Goal: Transaction & Acquisition: Download file/media

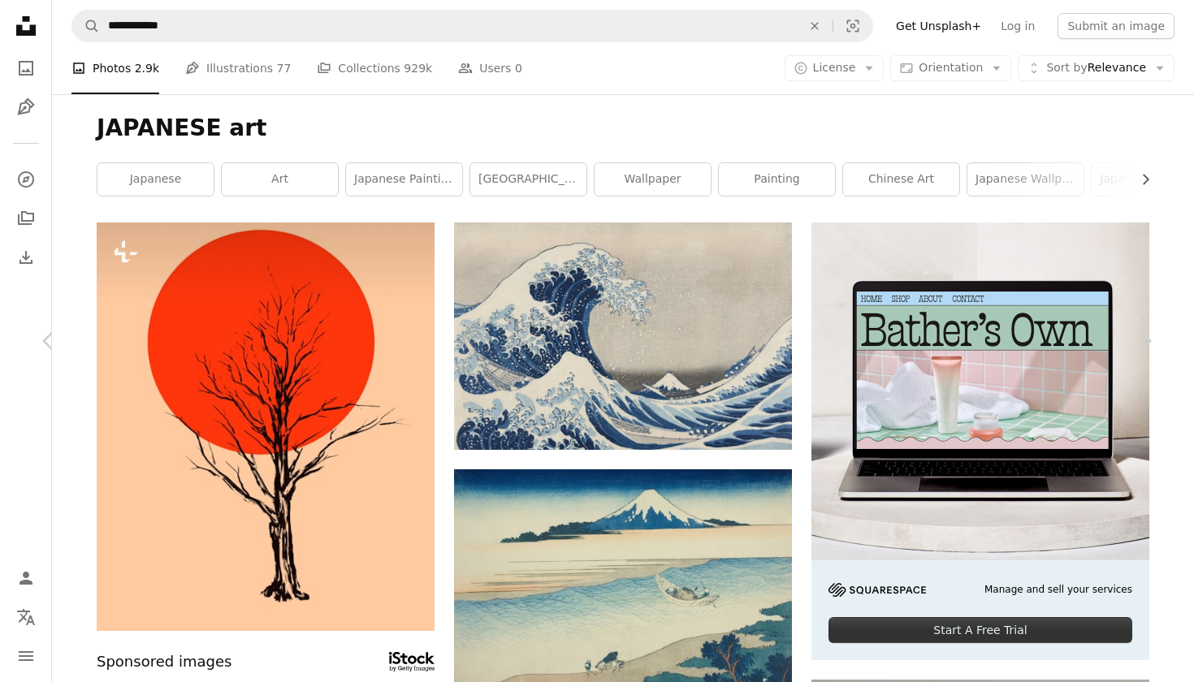
scroll to position [10426, 0]
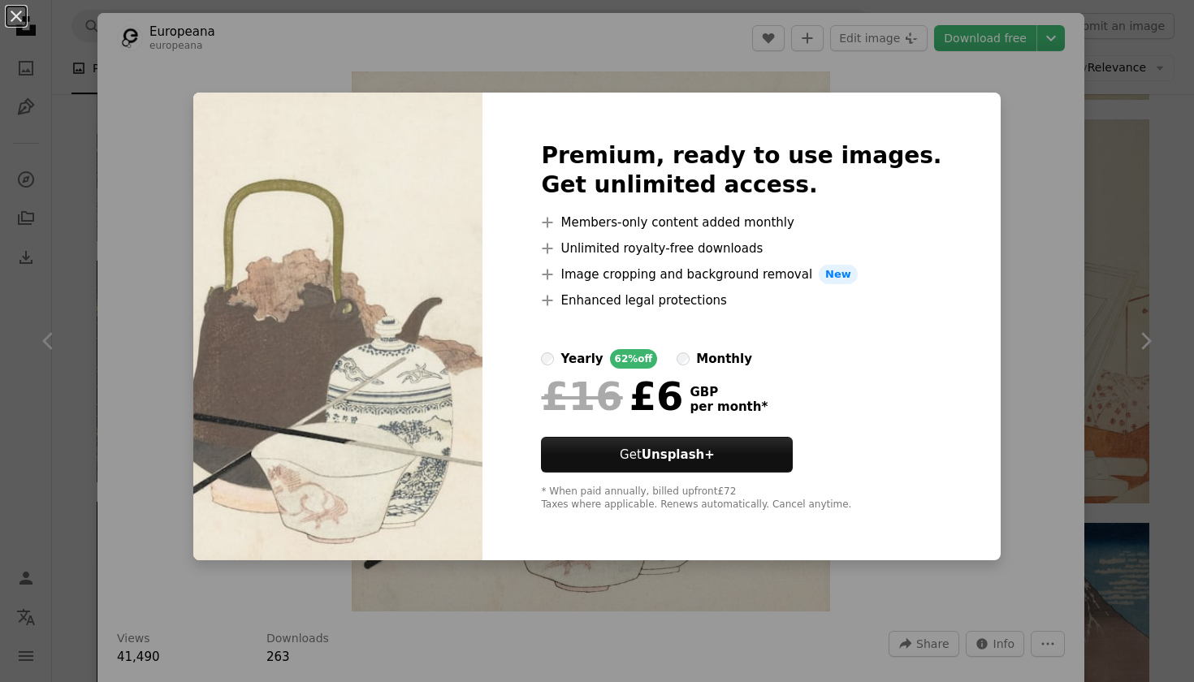
click at [1006, 142] on div "An X shape Premium, ready to use images. Get unlimited access. A plus sign Memb…" at bounding box center [597, 341] width 1194 height 682
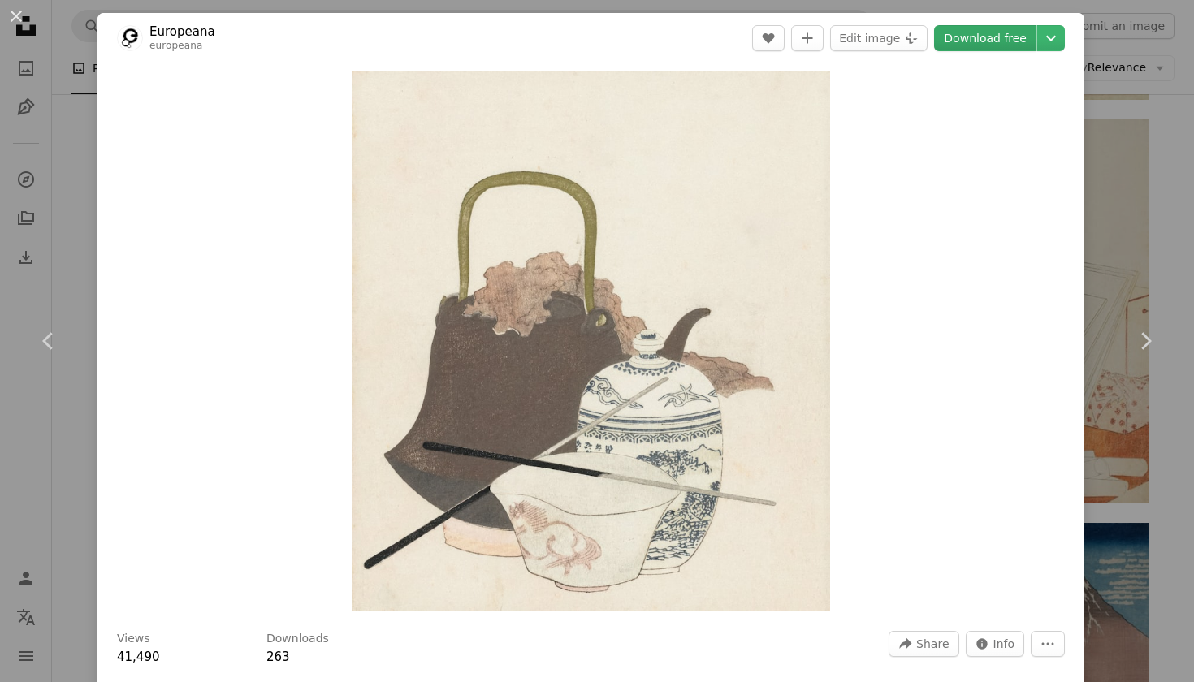
click at [1021, 38] on link "Download free" at bounding box center [985, 38] width 102 height 26
drag, startPoint x: 1021, startPoint y: 38, endPoint x: 1064, endPoint y: 40, distance: 42.3
click at [1056, 40] on icon "Choose download size" at bounding box center [1051, 39] width 10 height 6
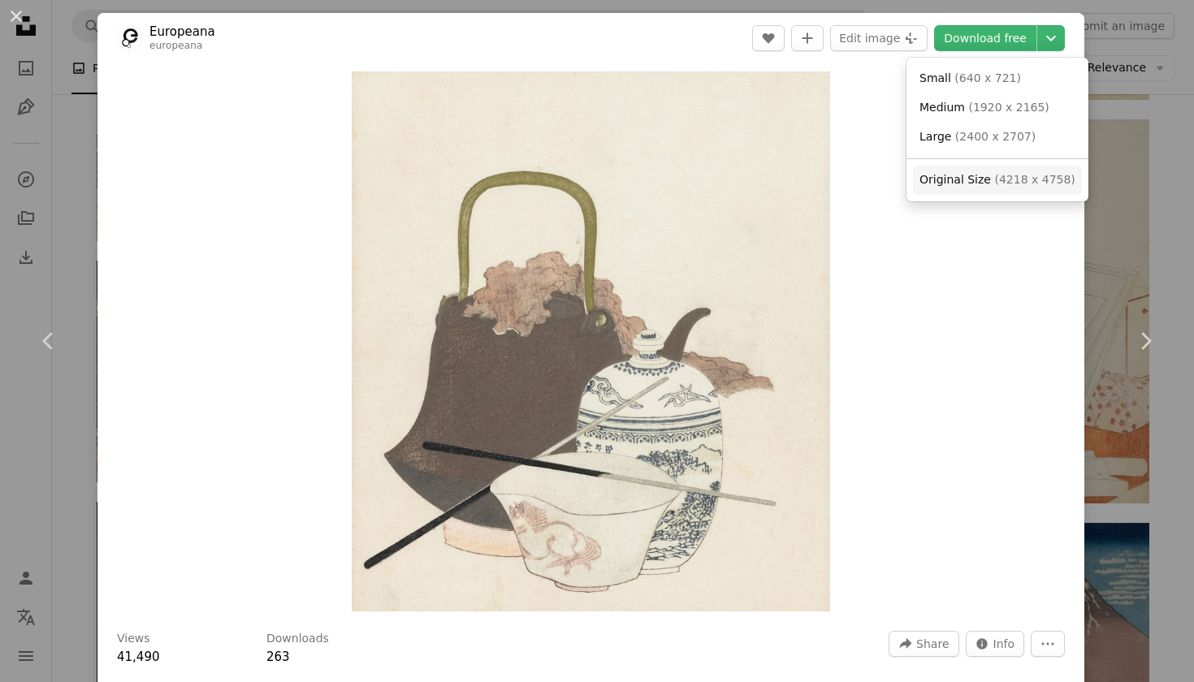
click at [971, 183] on span "Original Size" at bounding box center [954, 179] width 71 height 13
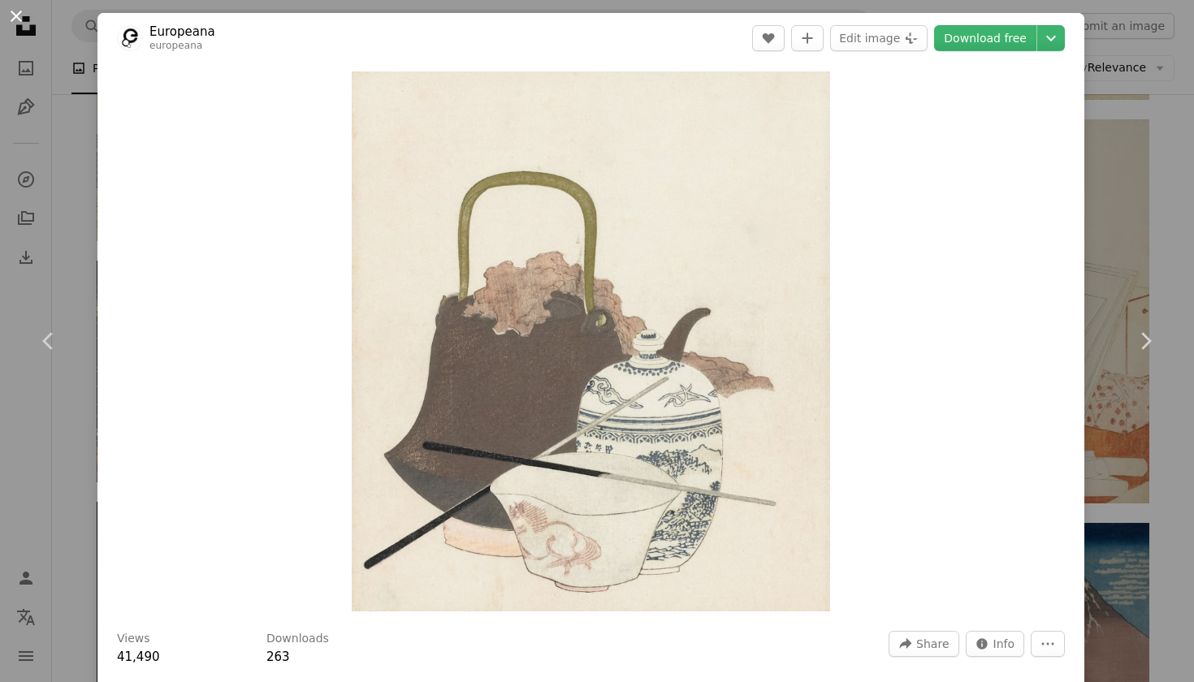
click at [17, 18] on button "An X shape" at bounding box center [15, 15] width 19 height 19
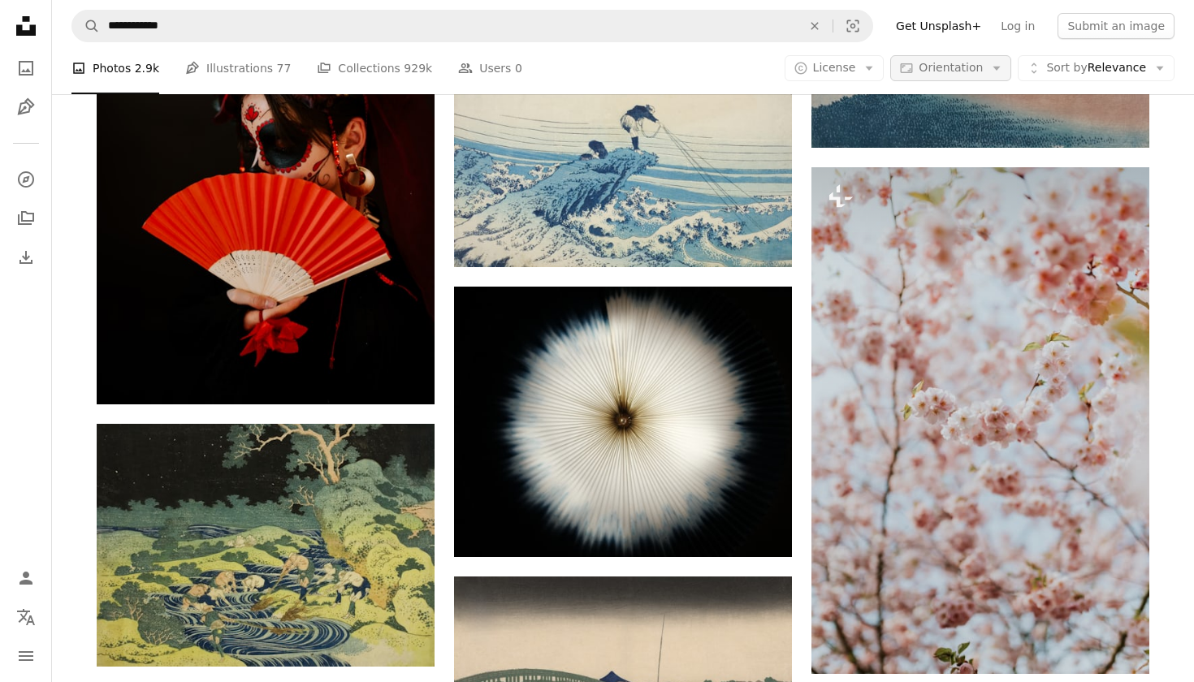
scroll to position [11445, 0]
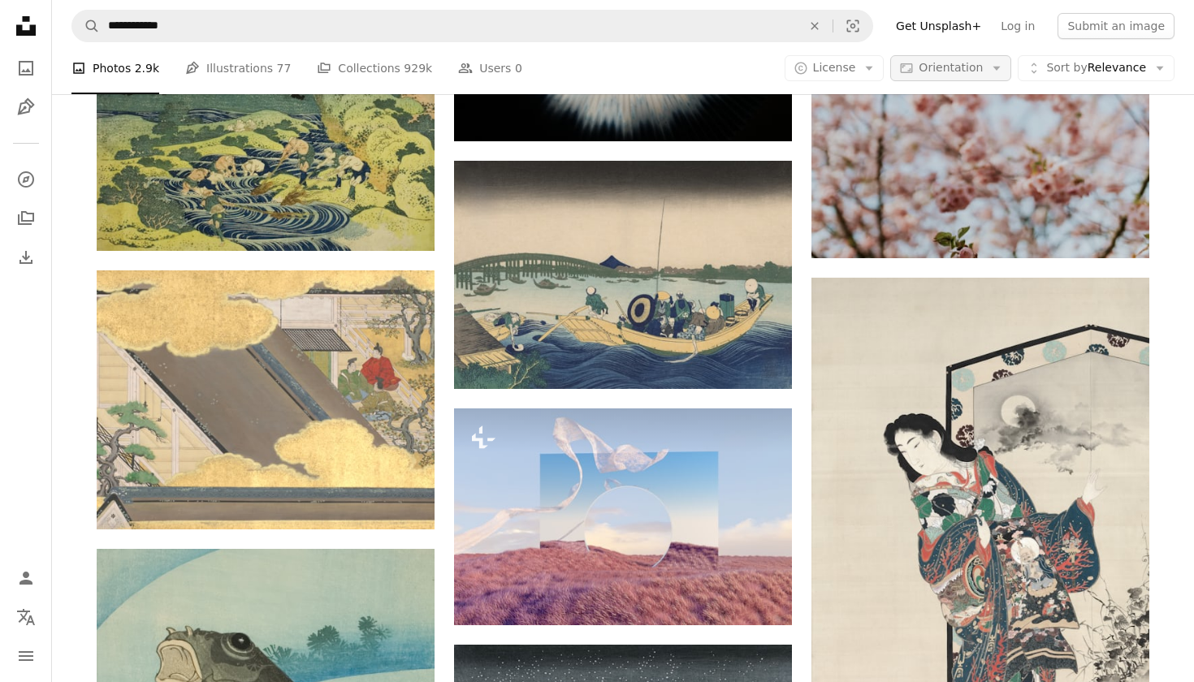
click at [967, 71] on span "Orientation" at bounding box center [950, 67] width 64 height 13
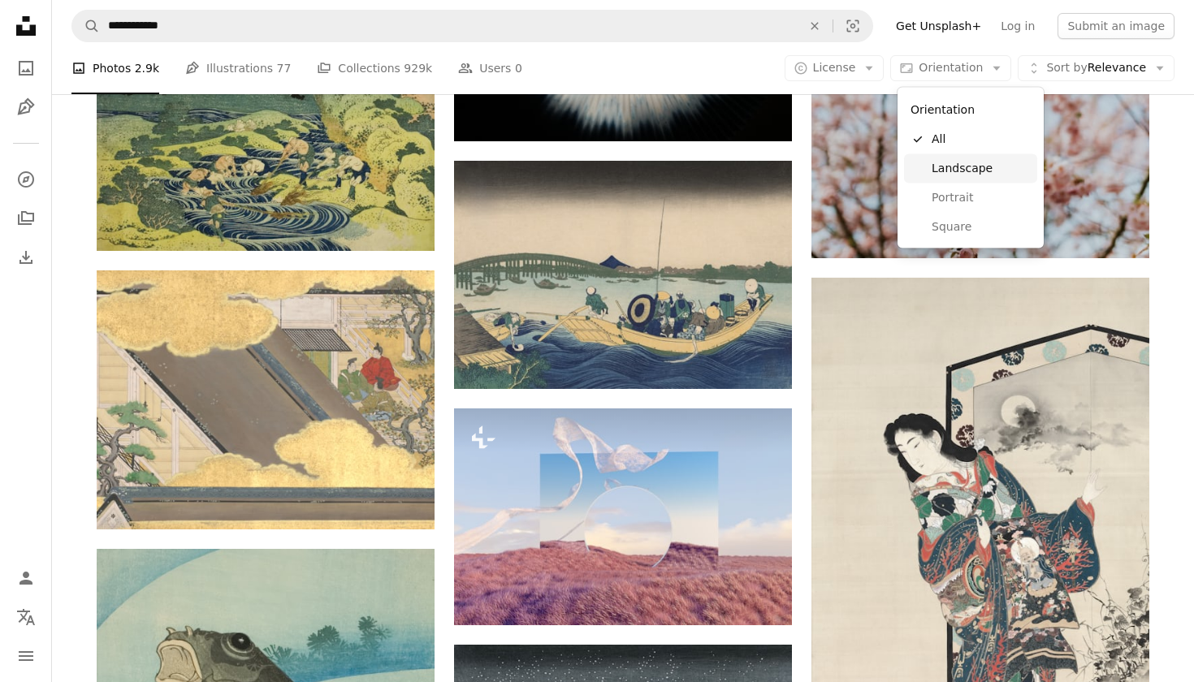
click at [967, 168] on span "Landscape" at bounding box center [980, 168] width 99 height 16
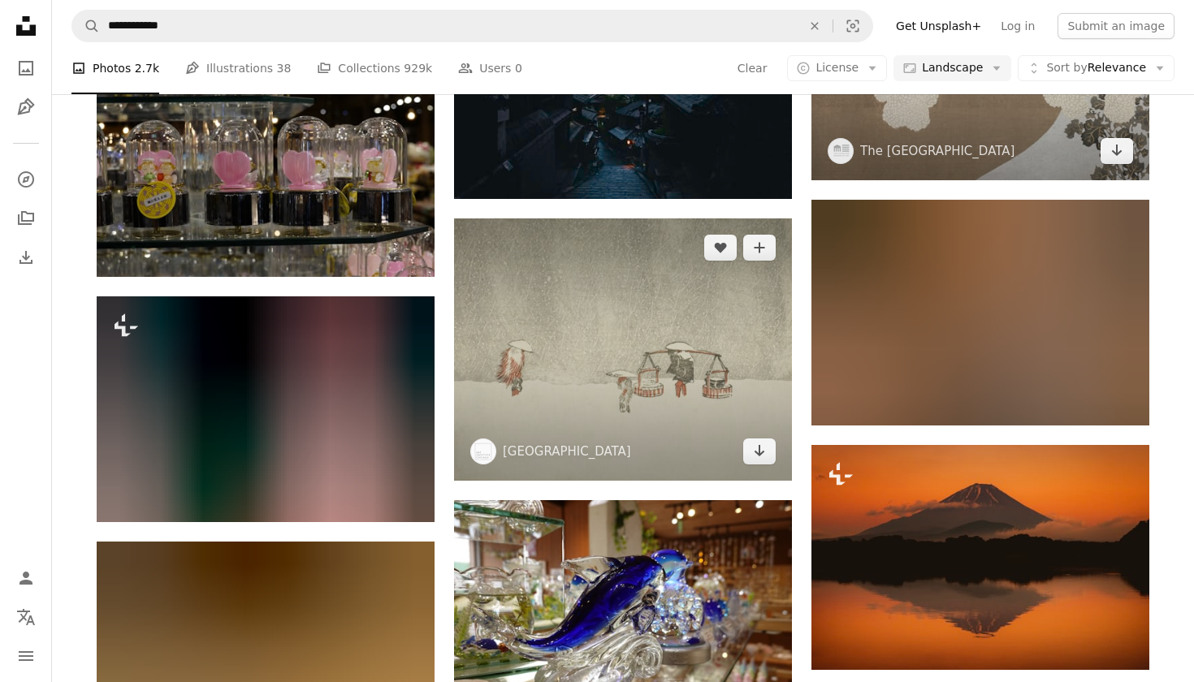
scroll to position [25748, 0]
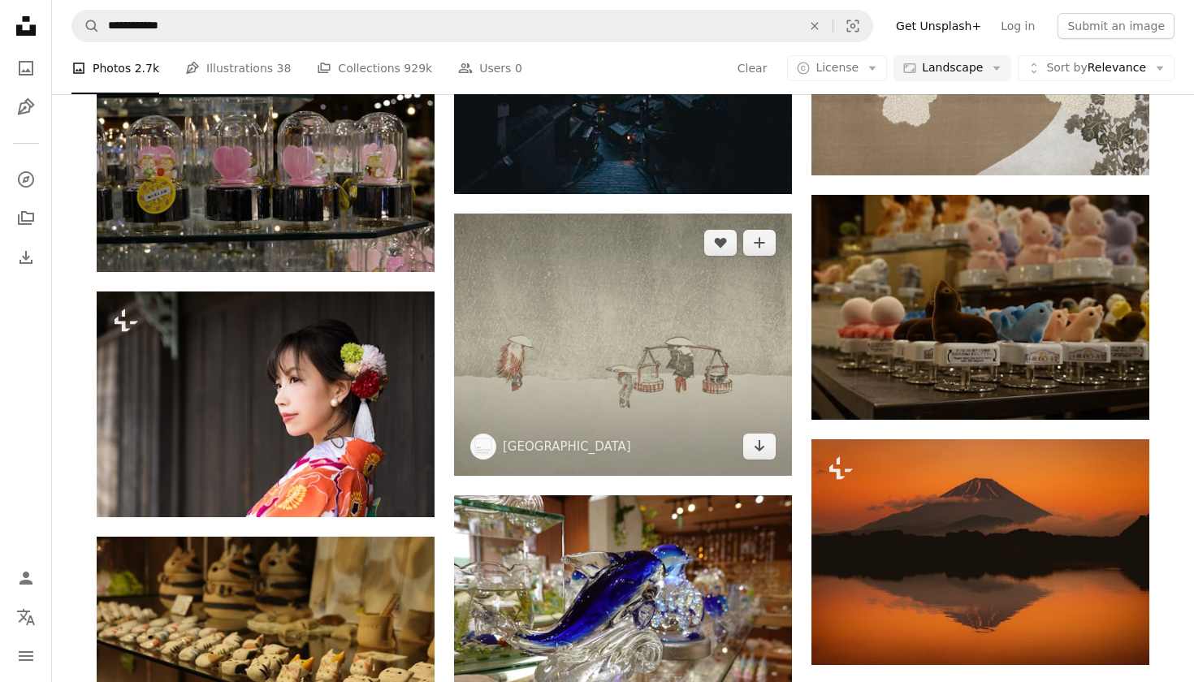
click at [674, 326] on img at bounding box center [623, 345] width 338 height 262
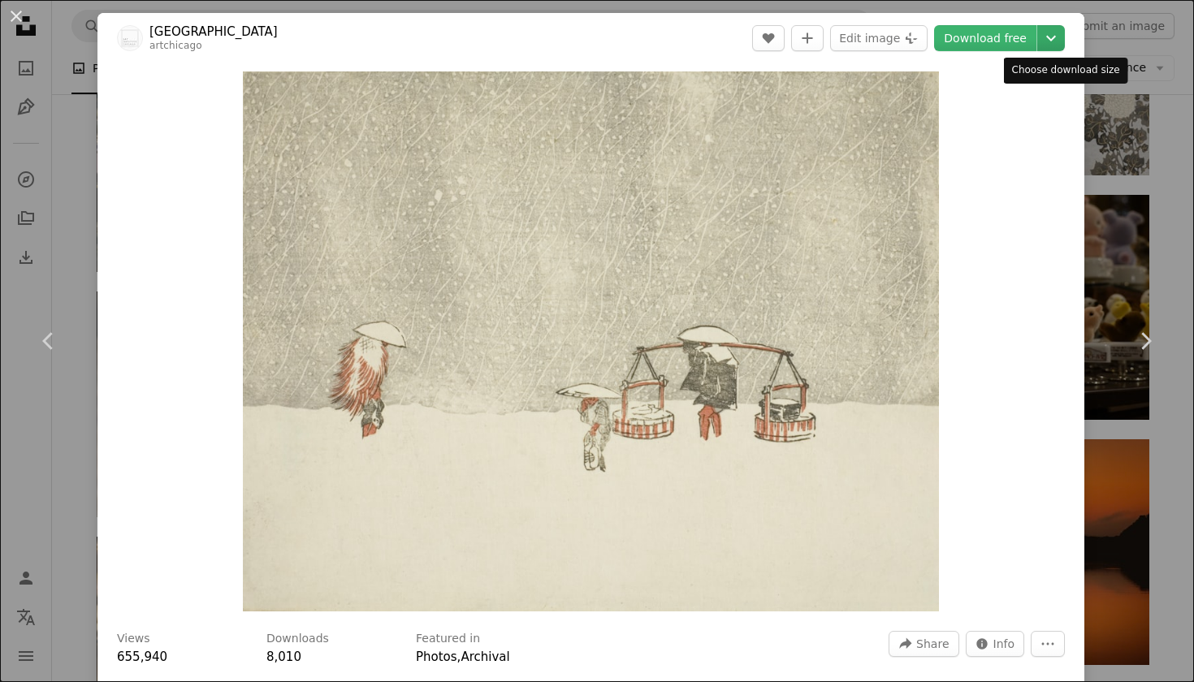
click at [1064, 42] on icon "Chevron down" at bounding box center [1051, 37] width 26 height 19
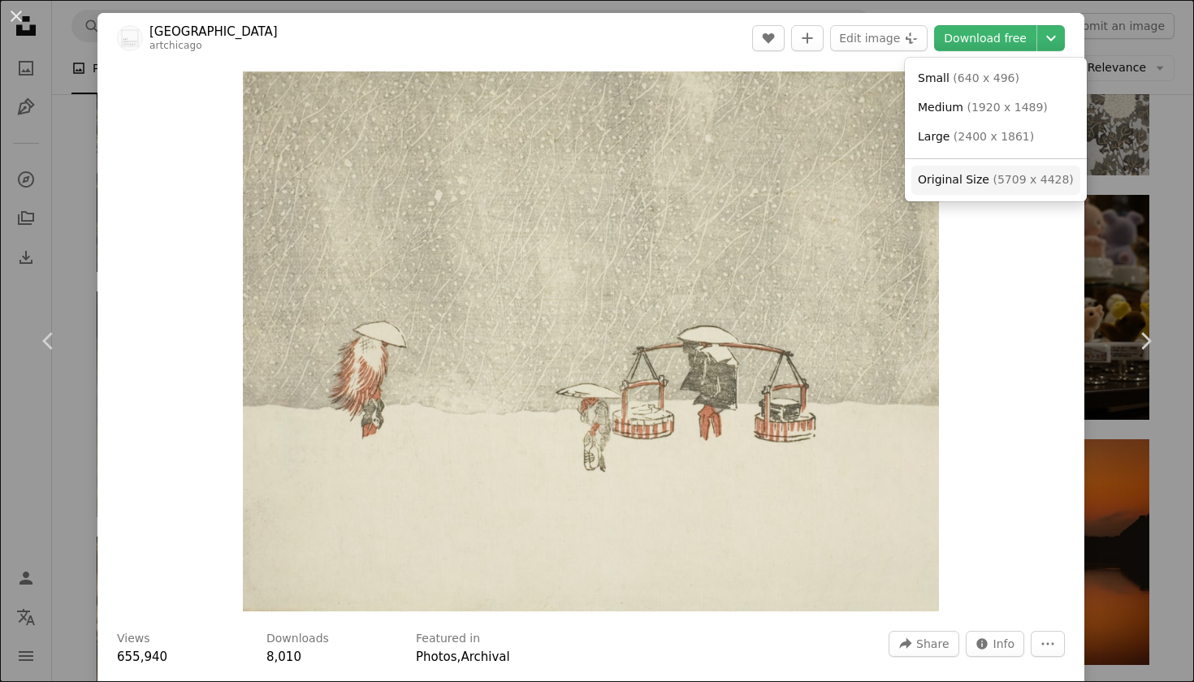
click at [1021, 175] on span "( 5709 x 4428 )" at bounding box center [1032, 179] width 80 height 13
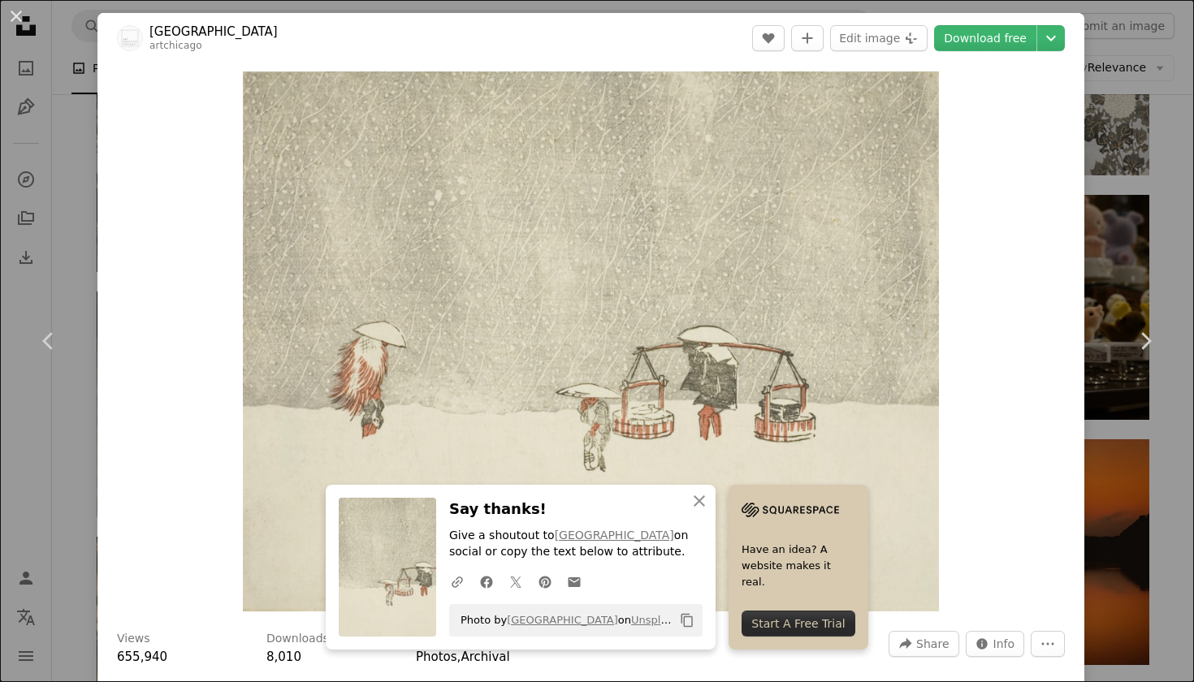
click at [1132, 162] on div "An X shape Chevron left Chevron right Art Institute of Chicago artchicago A hea…" at bounding box center [597, 341] width 1194 height 682
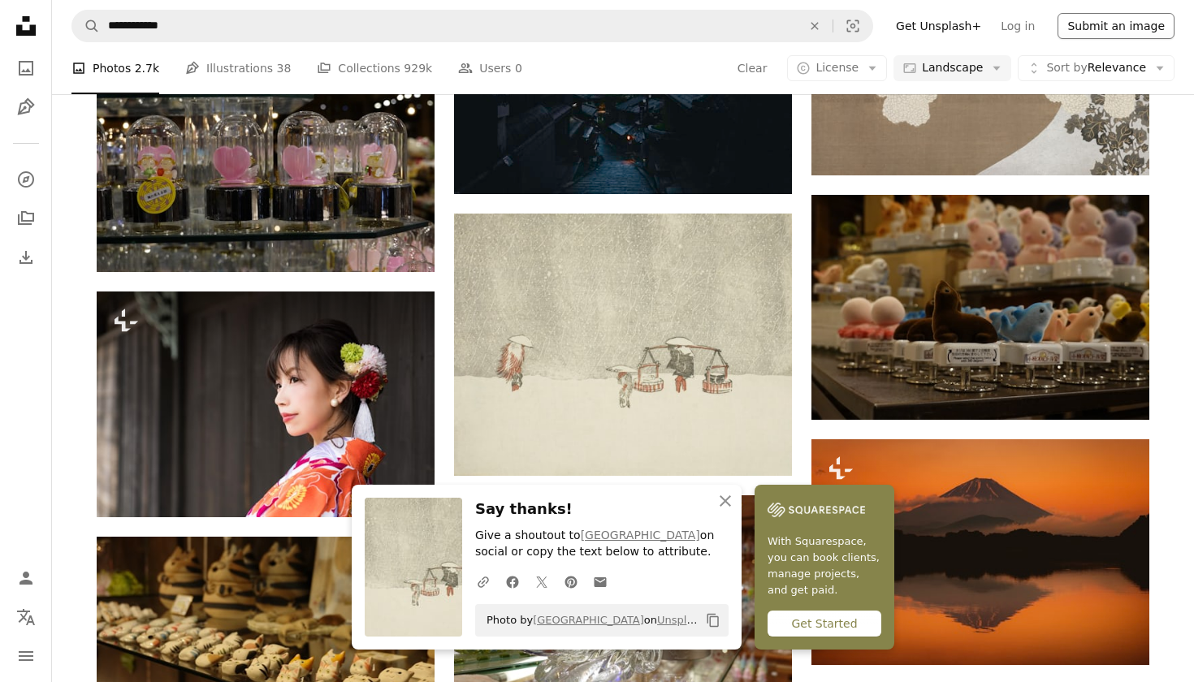
click at [1132, 23] on button "Submit an image" at bounding box center [1115, 26] width 117 height 26
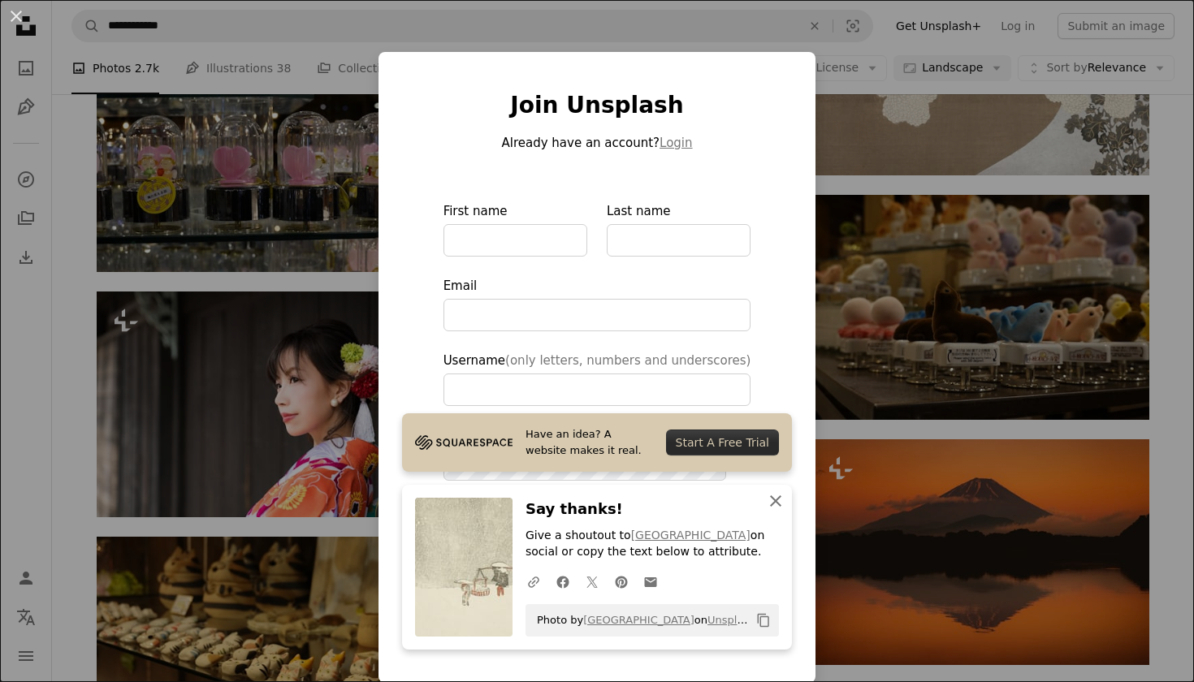
click at [773, 505] on icon "button" at bounding box center [775, 500] width 11 height 11
type input "**********"
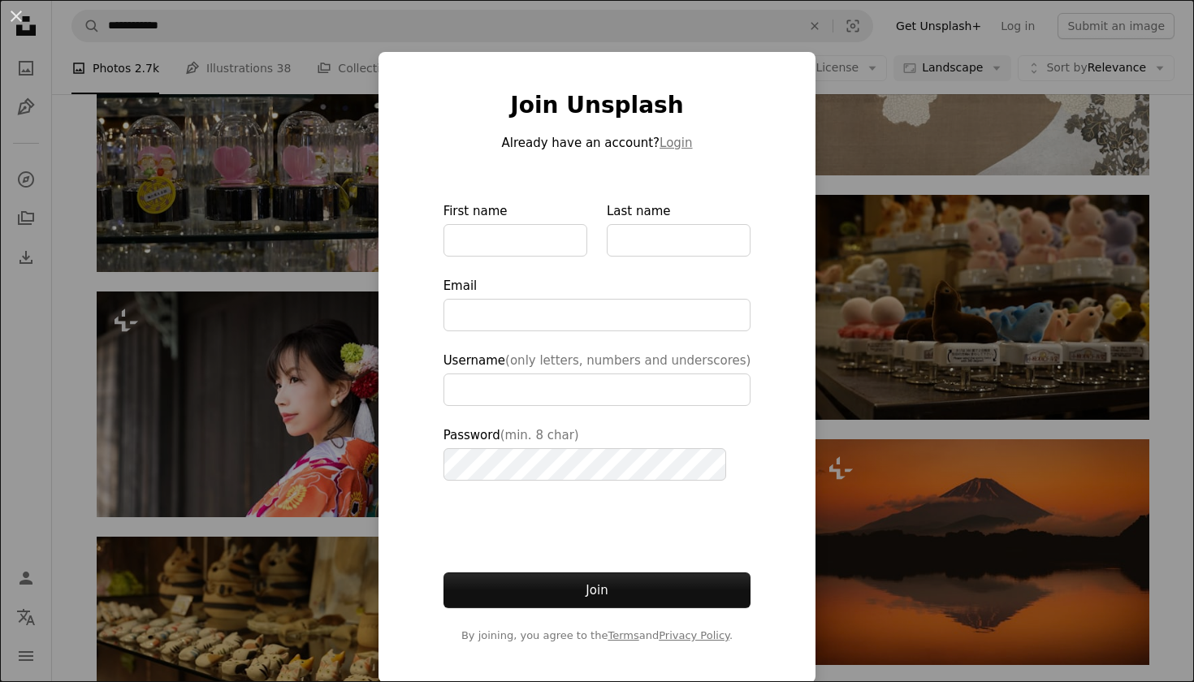
click at [944, 363] on div "An X shape Join Unsplash Already have an account? Login First name Last name Em…" at bounding box center [597, 341] width 1194 height 682
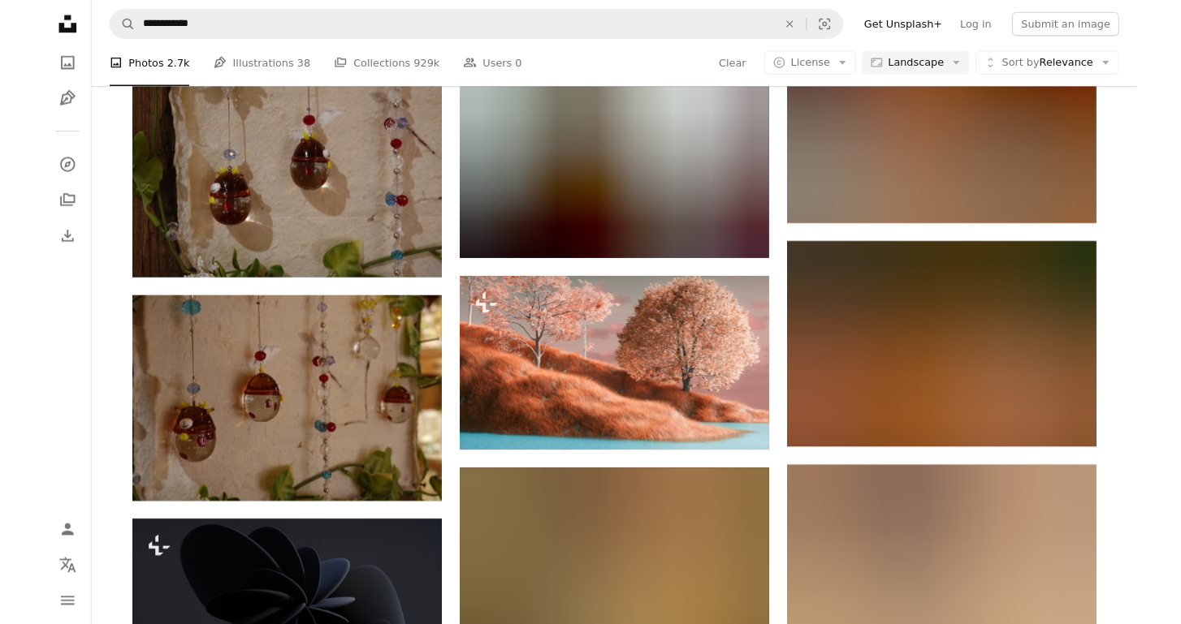
scroll to position [28337, 0]
